Goal: Check status: Check status

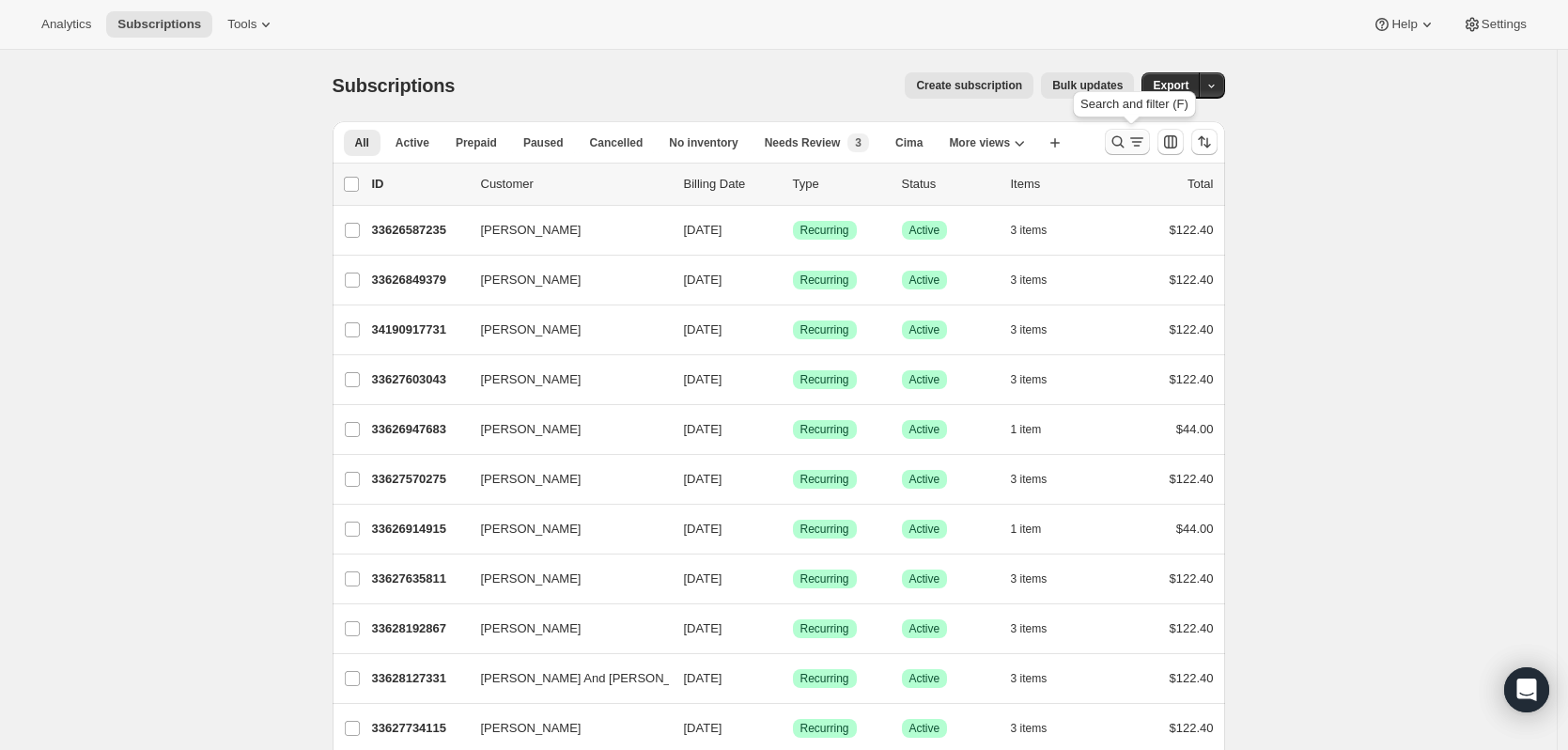
click at [1144, 144] on icon "Search and filter results" at bounding box center [1137, 142] width 19 height 19
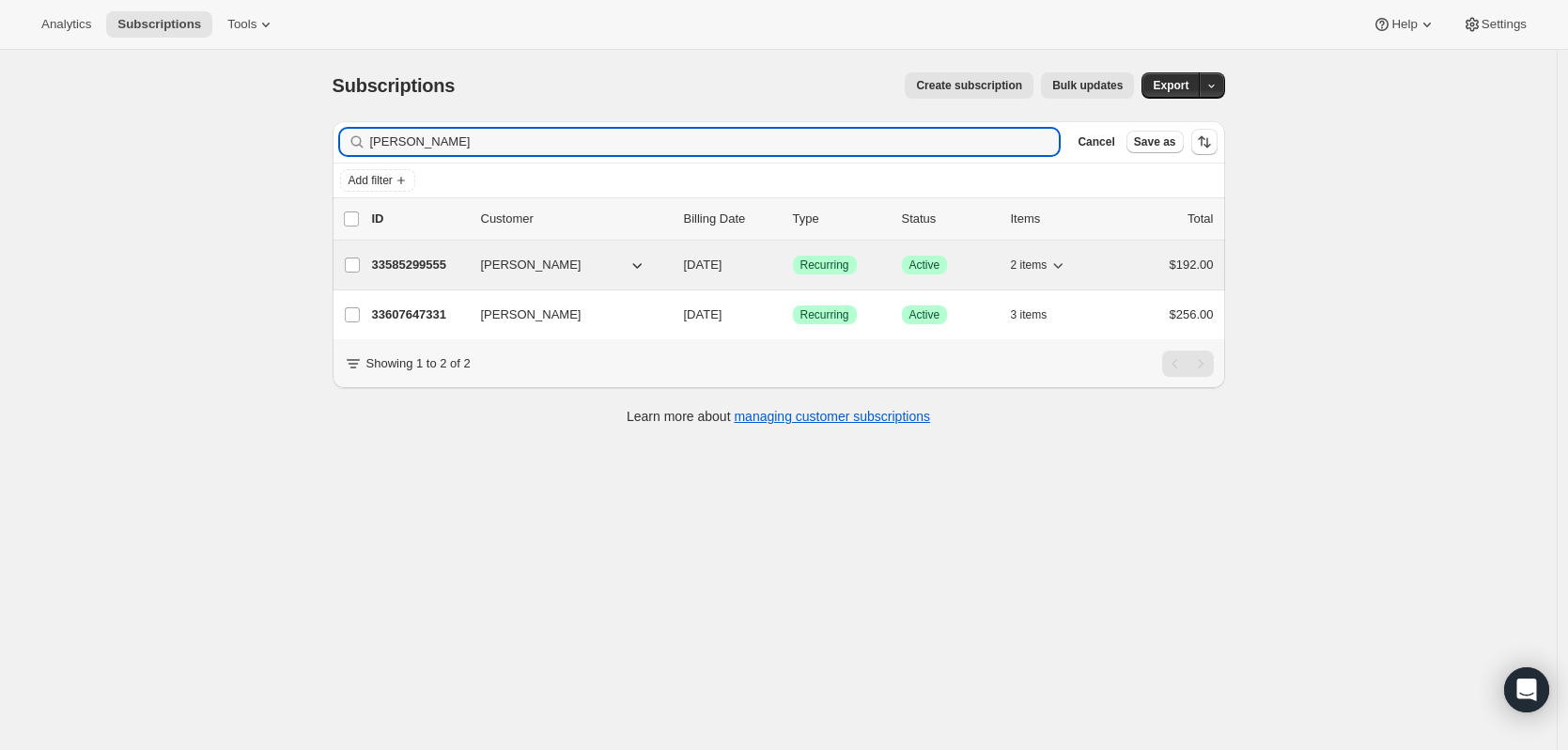
type input "[PERSON_NAME]"
click at [440, 266] on p "33585299555" at bounding box center [419, 265] width 94 height 19
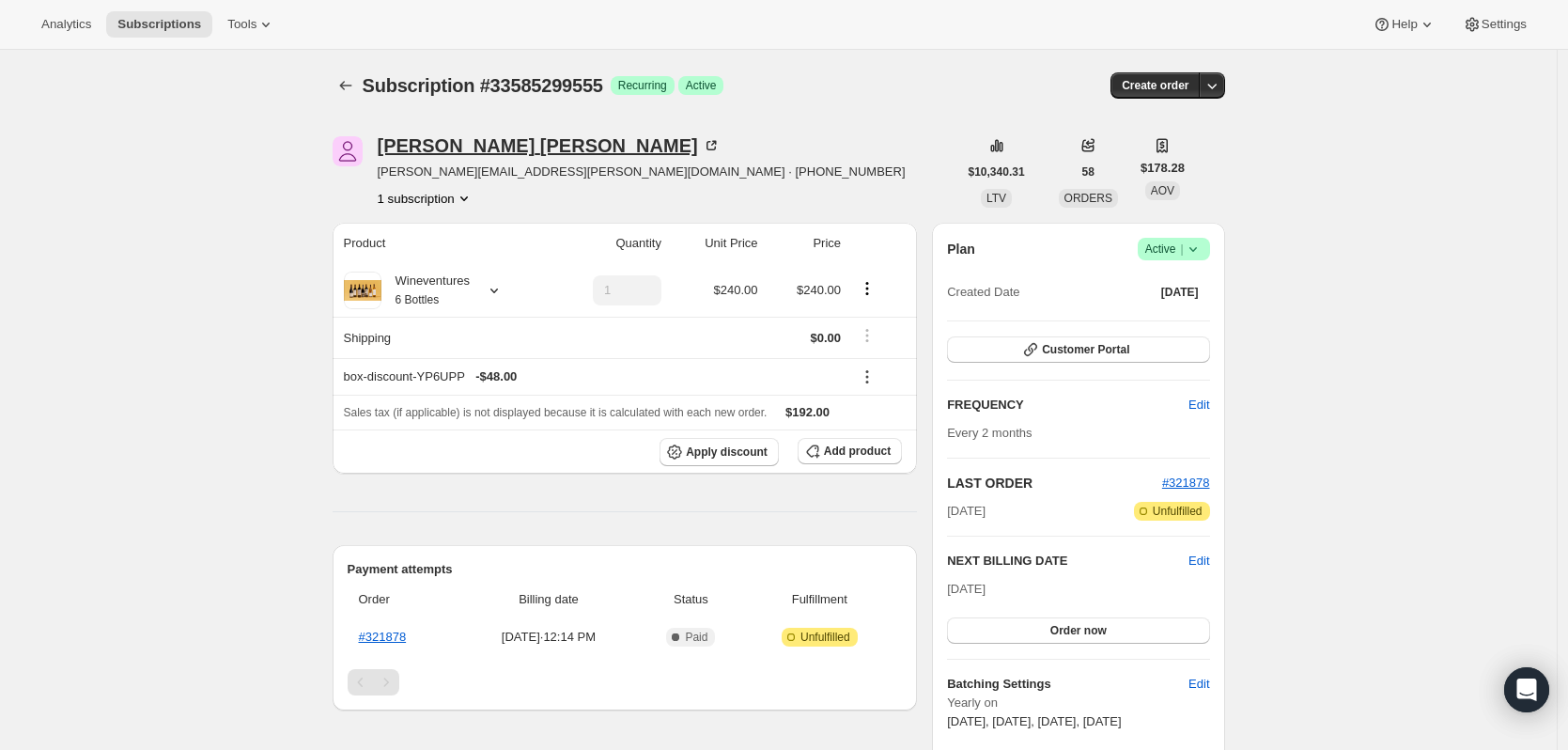
click at [702, 147] on icon at bounding box center [712, 146] width 19 height 19
click at [502, 292] on icon at bounding box center [494, 290] width 19 height 19
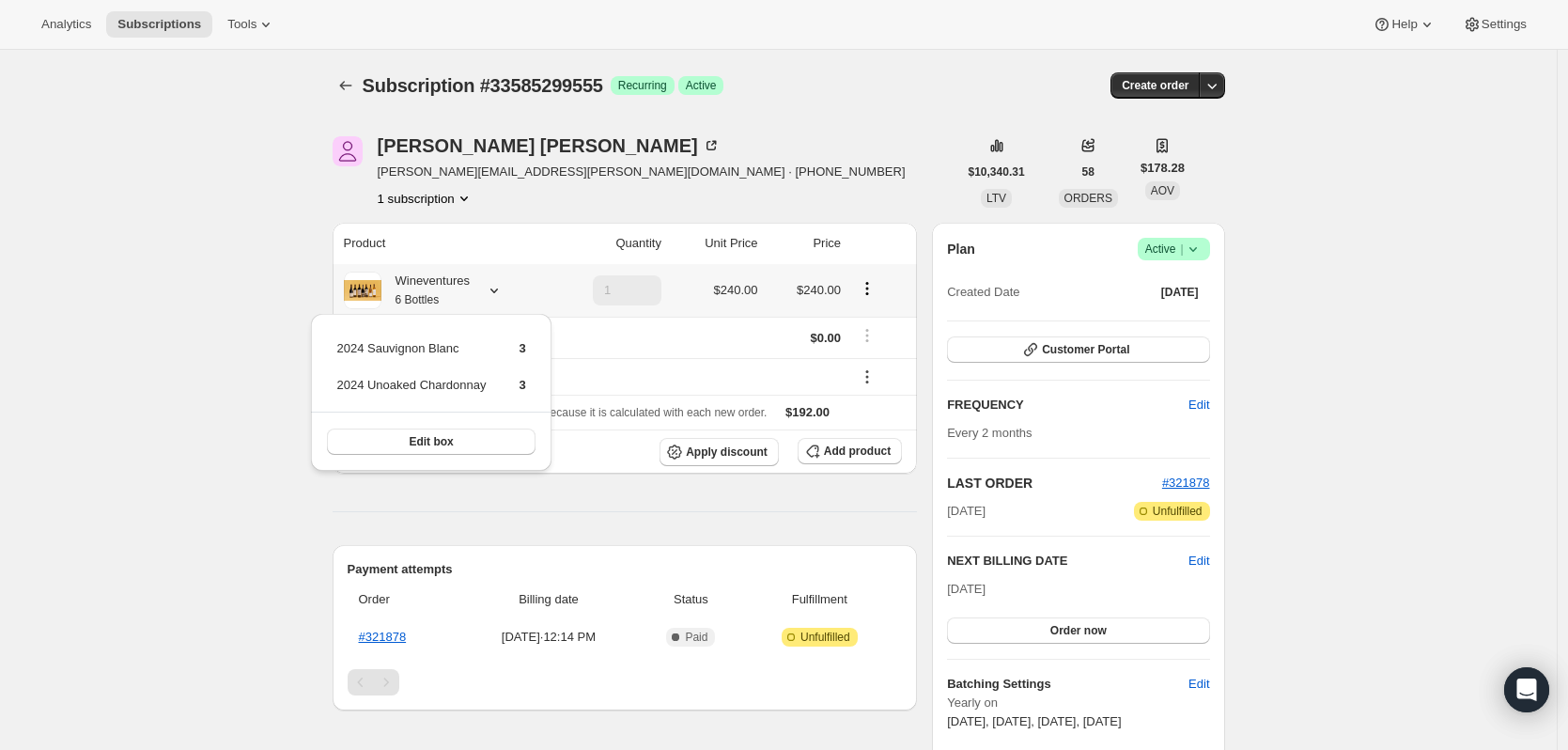
click at [504, 293] on icon at bounding box center [494, 290] width 19 height 19
